Goal: Book appointment/travel/reservation

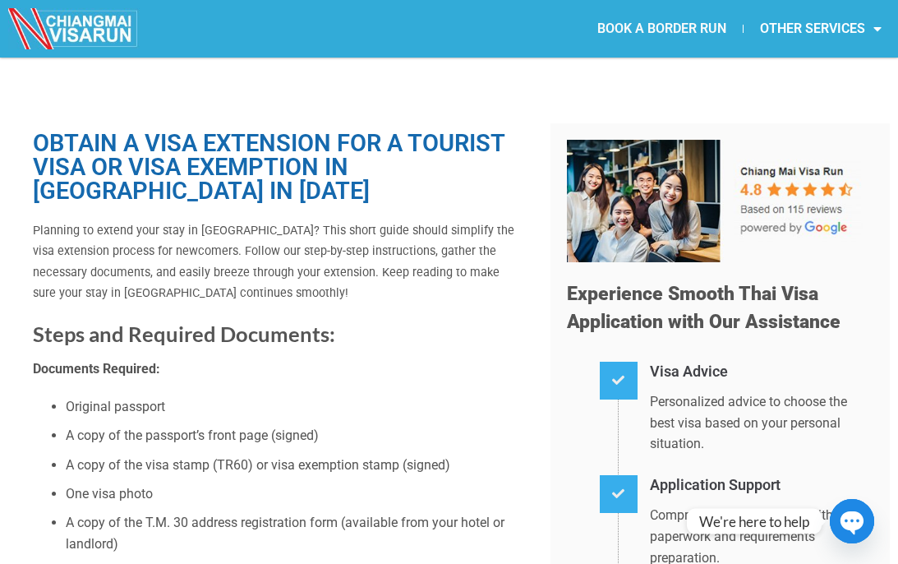
click at [661, 20] on link "BOOK A BORDER RUN" at bounding box center [662, 29] width 162 height 38
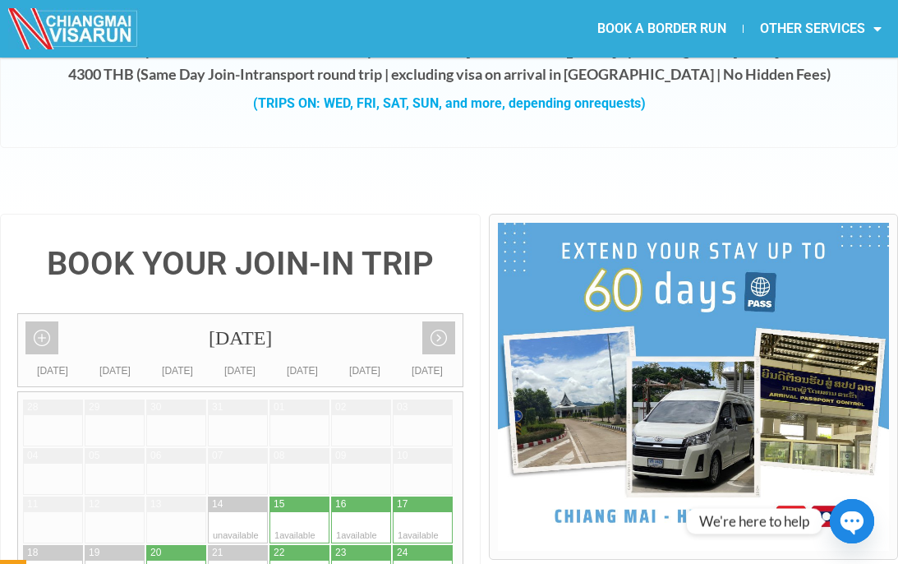
scroll to position [237, 0]
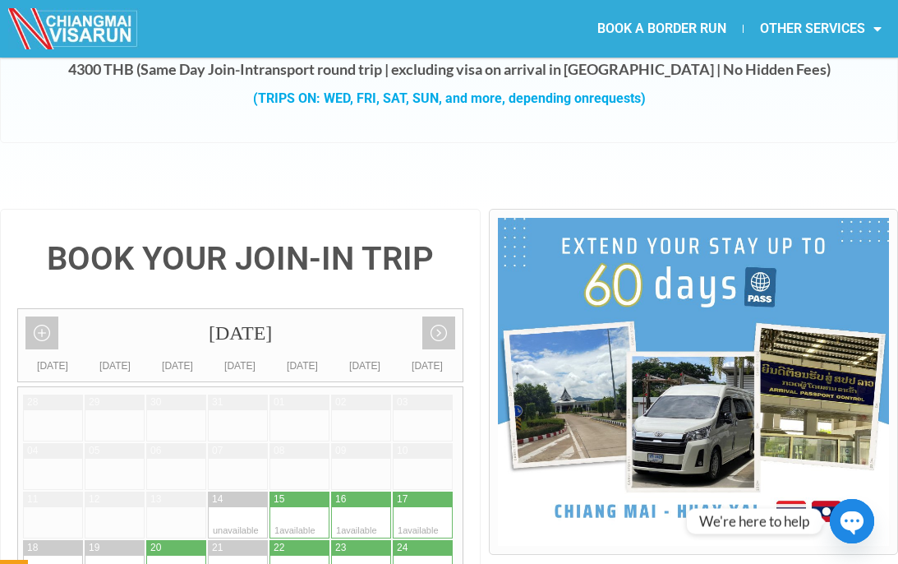
click at [803, 358] on img at bounding box center [693, 382] width 391 height 328
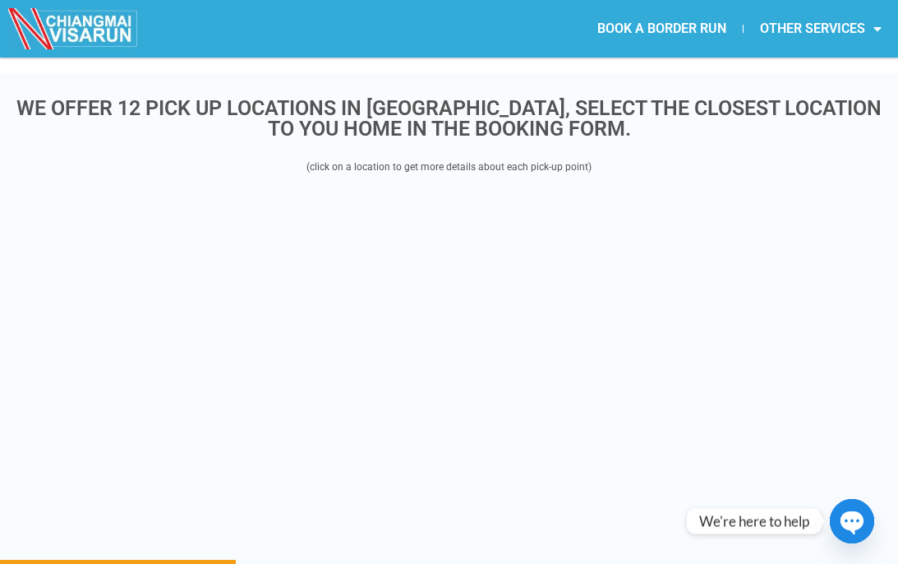
scroll to position [2034, 0]
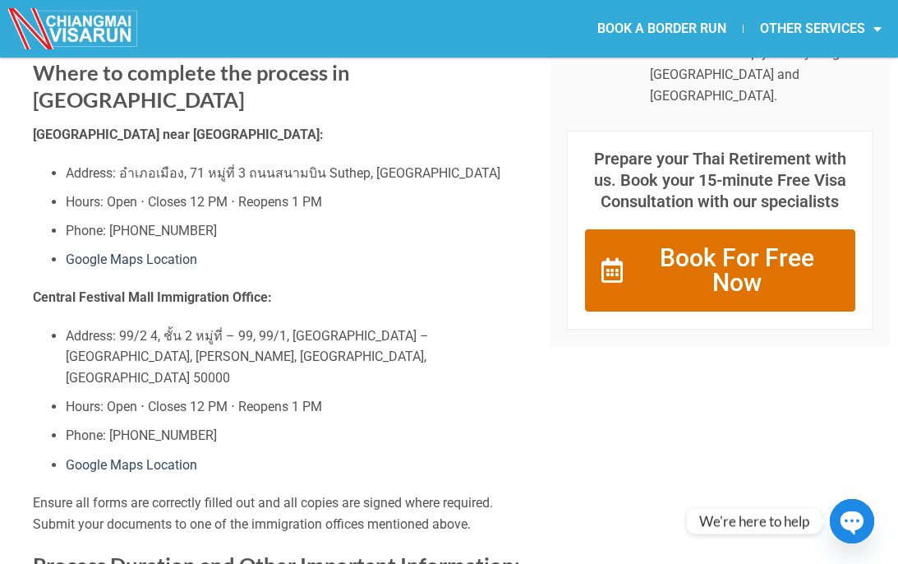
scroll to position [803, 0]
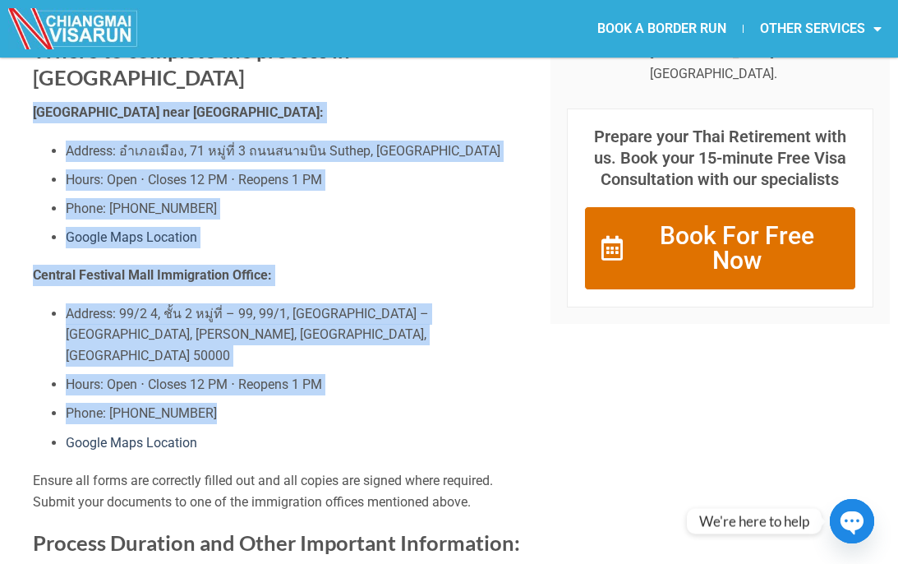
drag, startPoint x: 413, startPoint y: 403, endPoint x: 402, endPoint y: 67, distance: 336.2
click at [402, 67] on div "Planning to extend your stay in [GEOGRAPHIC_DATA]? This short guide should simp…" at bounding box center [279, 506] width 493 height 2181
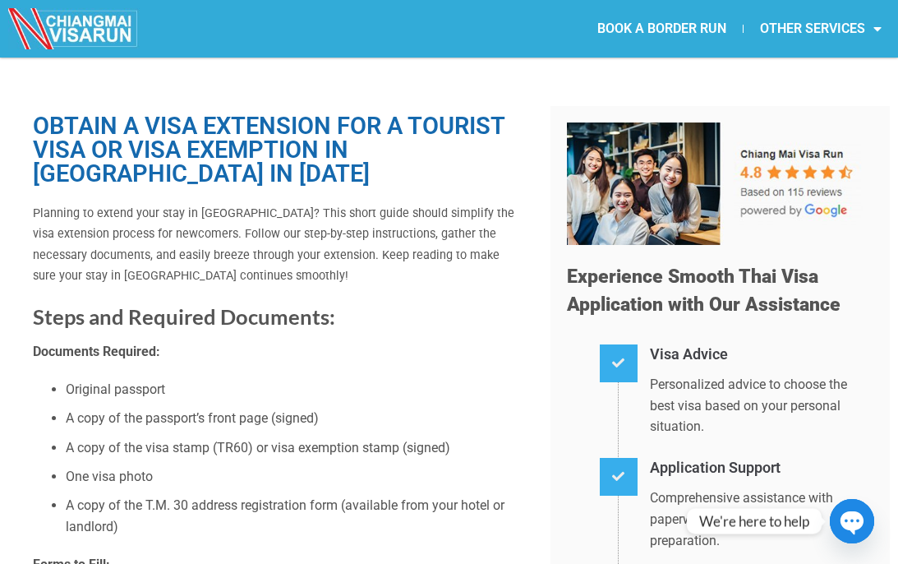
scroll to position [0, 0]
